Goal: Understand process/instructions: Learn how to perform a task or action

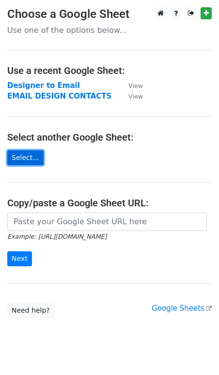
click at [32, 159] on link "Select..." at bounding box center [25, 157] width 36 height 15
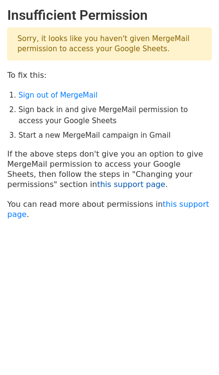
click at [97, 185] on link "this support page" at bounding box center [131, 184] width 68 height 9
click at [171, 208] on p "You can read more about permissions in this support page ." at bounding box center [109, 209] width 204 height 20
click at [169, 202] on link "this support page" at bounding box center [108, 209] width 202 height 19
